Goal: Navigation & Orientation: Locate item on page

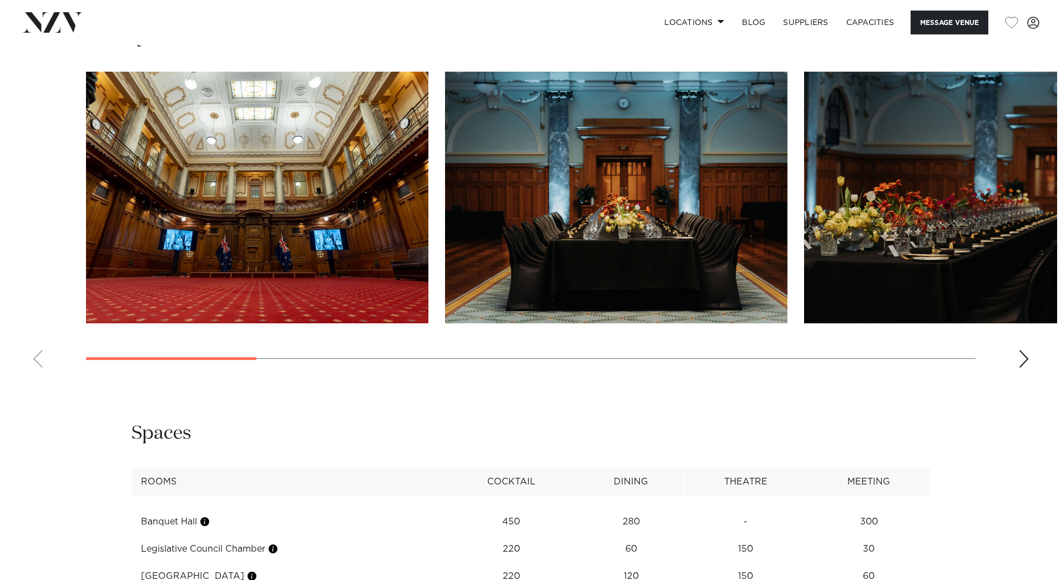
scroll to position [1157, 0]
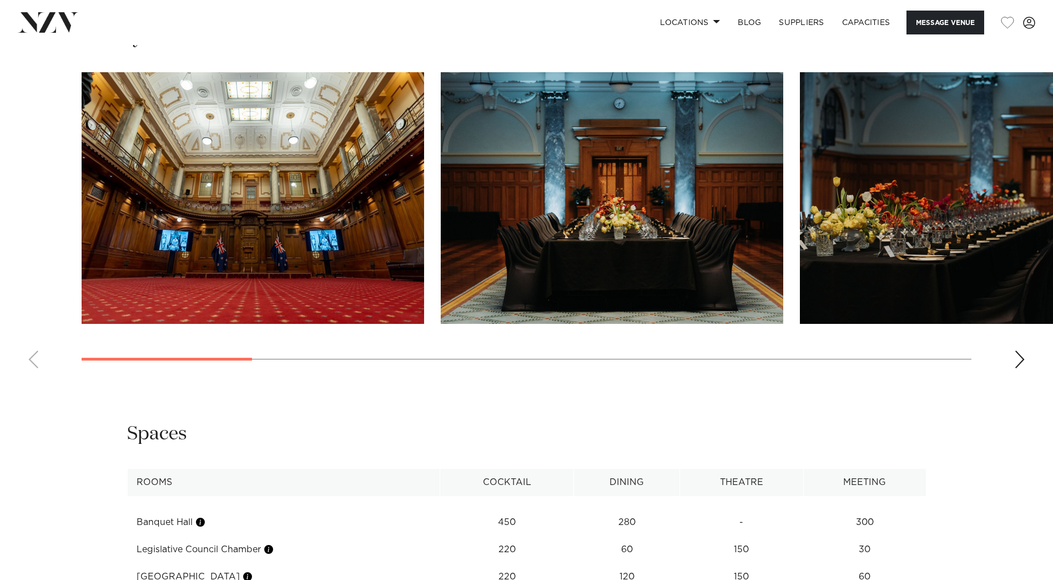
click at [332, 236] on img "1 / 13" at bounding box center [253, 197] width 343 height 251
